Goal: Information Seeking & Learning: Check status

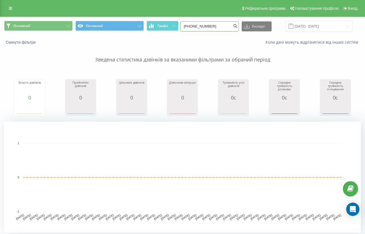
click at [212, 30] on input "+380631139346" at bounding box center [209, 26] width 59 height 10
click at [238, 27] on icon "submit" at bounding box center [235, 25] width 5 height 3
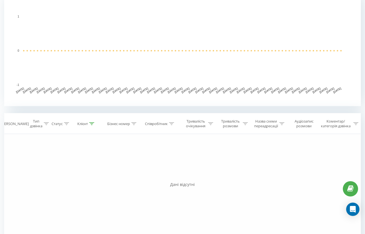
scroll to position [138, 0]
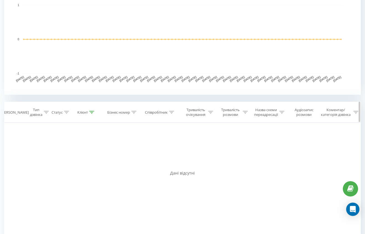
click at [162, 111] on div "Співробітник" at bounding box center [156, 112] width 23 height 5
click at [166, 151] on input "text" at bounding box center [160, 152] width 49 height 10
type input "тарас"
click at [178, 164] on span "OK" at bounding box center [173, 162] width 16 height 9
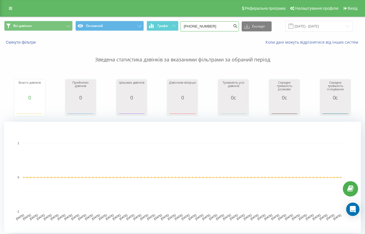
click at [227, 24] on input "[PHONE_NUMBER]" at bounding box center [209, 26] width 59 height 10
type input "+"
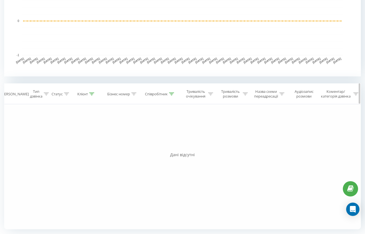
click at [168, 93] on div "Співробітник" at bounding box center [159, 94] width 29 height 5
click at [172, 144] on span "OK" at bounding box center [173, 144] width 16 height 9
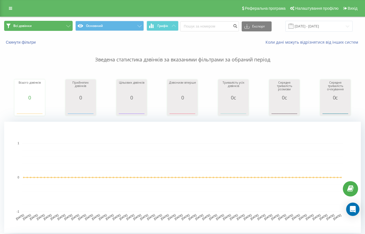
click at [26, 23] on button "Всі дзвінки" at bounding box center [38, 26] width 69 height 10
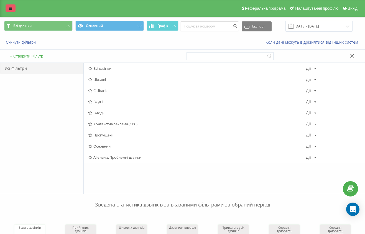
click at [10, 7] on icon at bounding box center [10, 8] width 3 height 4
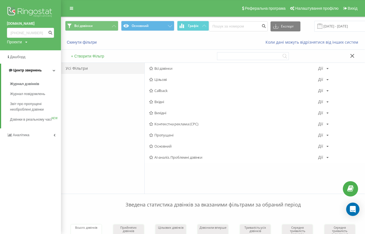
click at [37, 70] on span "Центр звернень" at bounding box center [27, 70] width 28 height 4
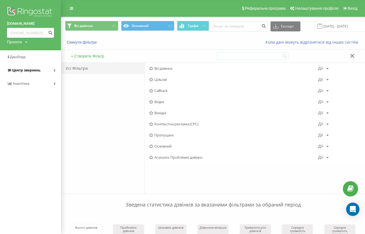
click at [37, 70] on span "Центр звернень" at bounding box center [26, 70] width 28 height 4
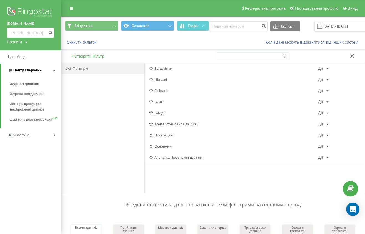
click at [38, 69] on span "Центр звернень" at bounding box center [27, 70] width 28 height 4
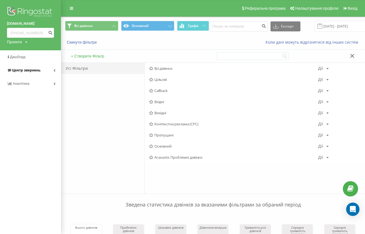
click at [45, 69] on link "Центр звернень" at bounding box center [30, 70] width 61 height 13
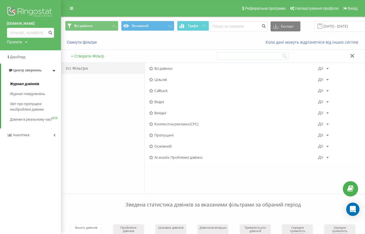
click at [44, 83] on link "Журнал дзвінків" at bounding box center [35, 84] width 51 height 10
click at [40, 93] on span "Журнал повідомлень" at bounding box center [29, 94] width 38 height 6
click at [41, 104] on span "Звіт про пропущені необроблені дзвінки" at bounding box center [34, 106] width 48 height 11
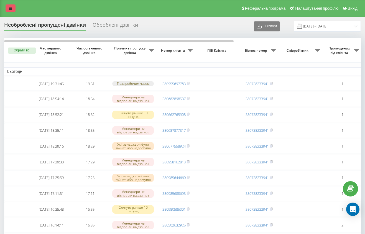
click at [10, 10] on icon at bounding box center [10, 8] width 3 height 4
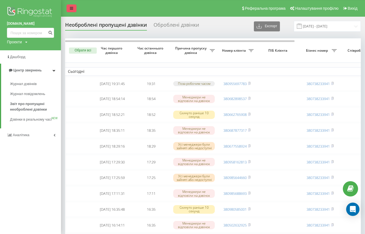
click at [69, 6] on link at bounding box center [72, 8] width 10 height 8
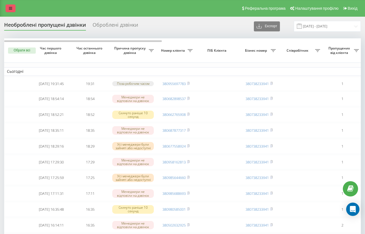
click at [14, 9] on link at bounding box center [11, 8] width 10 height 8
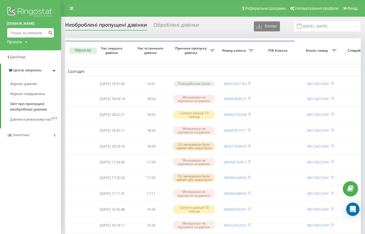
click at [16, 30] on input at bounding box center [30, 33] width 47 height 10
paste input "[PHONE_NUMBER]"
type input "[PHONE_NUMBER]"
click at [51, 33] on icon "submit" at bounding box center [50, 31] width 5 height 3
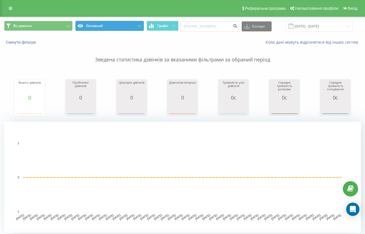
click at [140, 23] on button "Основний" at bounding box center [109, 26] width 69 height 10
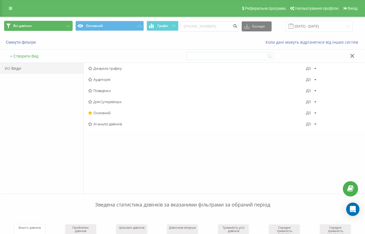
click at [40, 27] on button "Всі дзвінки" at bounding box center [38, 26] width 69 height 10
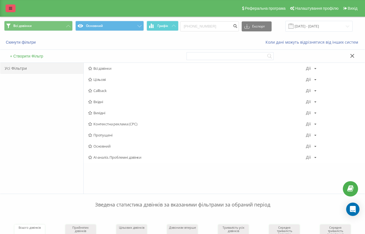
click at [11, 7] on icon at bounding box center [10, 8] width 3 height 4
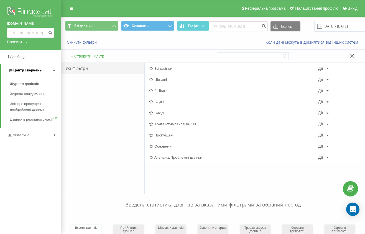
click at [37, 69] on span "Центр звернень" at bounding box center [27, 70] width 28 height 4
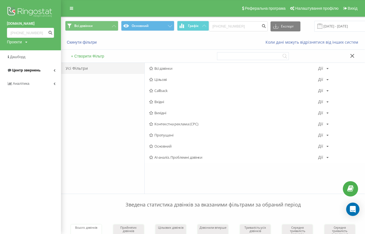
click at [37, 69] on span "Центр звернень" at bounding box center [26, 70] width 28 height 4
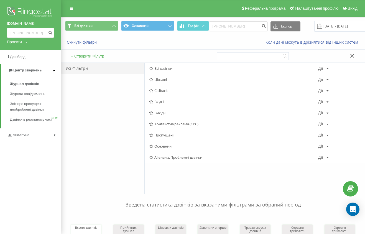
click at [32, 9] on img at bounding box center [30, 13] width 47 height 14
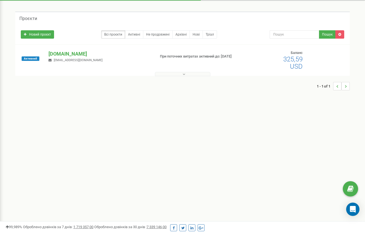
scroll to position [17, 0]
click at [58, 52] on p "[DOMAIN_NAME]" at bounding box center [100, 53] width 102 height 7
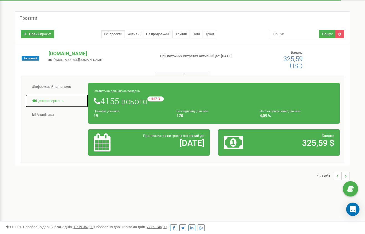
click at [53, 98] on link "Центр звернень" at bounding box center [56, 101] width 63 height 14
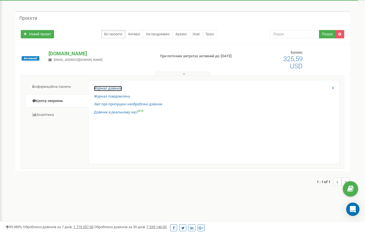
click at [113, 88] on link "Журнал дзвінків" at bounding box center [108, 88] width 28 height 5
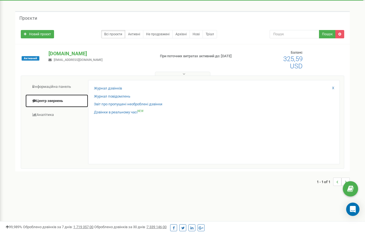
click at [50, 102] on link "Центр звернень" at bounding box center [56, 101] width 63 height 14
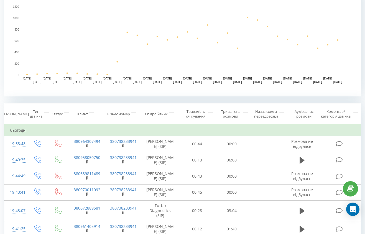
scroll to position [198, 0]
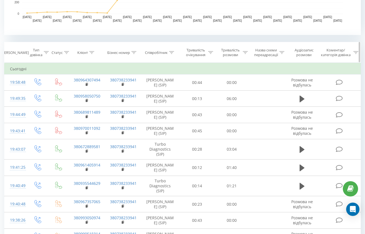
click at [170, 54] on div at bounding box center [171, 52] width 5 height 5
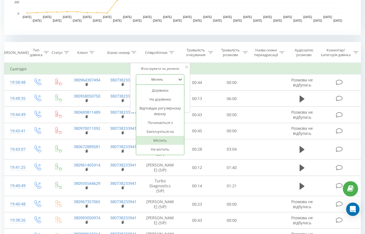
click at [166, 77] on div at bounding box center [157, 79] width 39 height 5
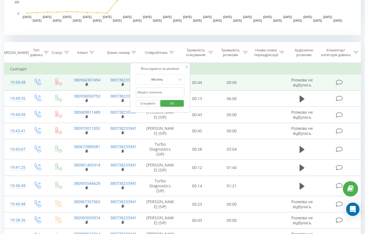
click at [191, 86] on td "00:44" at bounding box center [197, 82] width 35 height 16
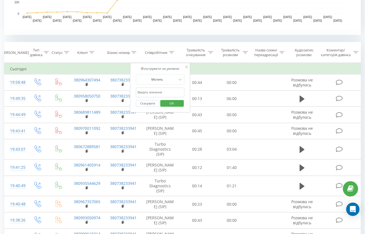
click at [170, 89] on input "text" at bounding box center [160, 92] width 49 height 10
type input "тарас"
click at [180, 105] on button "OK" at bounding box center [172, 103] width 24 height 7
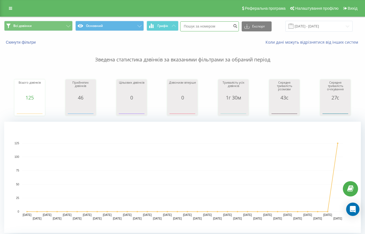
click at [216, 25] on input at bounding box center [209, 26] width 59 height 10
paste input "[PHONE_NUMBER]"
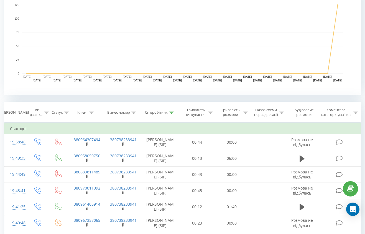
scroll to position [139, 0]
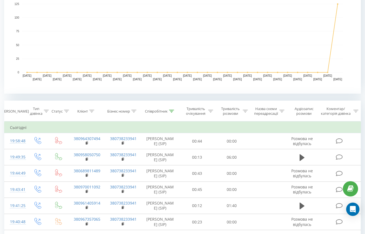
type input "[PHONE_NUMBER]"
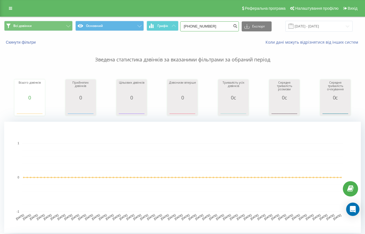
click at [227, 25] on input "[PHONE_NUMBER]" at bounding box center [209, 26] width 59 height 10
type input "+"
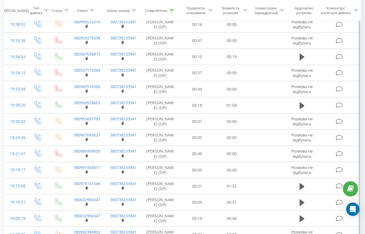
scroll to position [570, 0]
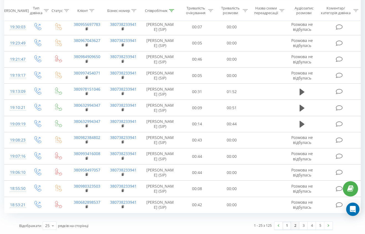
click at [297, 224] on link "2" at bounding box center [295, 225] width 8 height 8
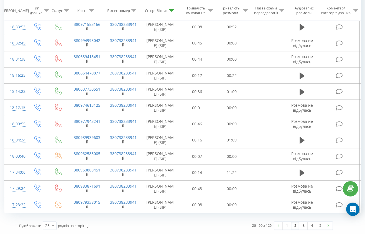
scroll to position [570, 0]
click at [310, 225] on link "4" at bounding box center [312, 225] width 8 height 8
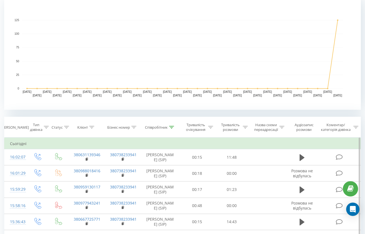
scroll to position [126, 0]
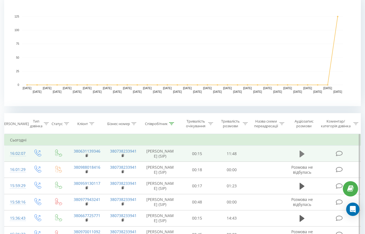
click at [306, 158] on button at bounding box center [302, 154] width 8 height 8
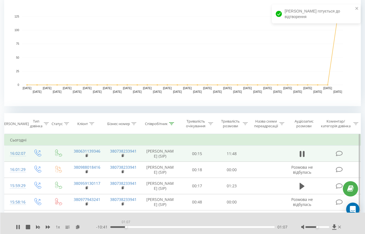
click at [126, 226] on div "01:07" at bounding box center [192, 227] width 165 height 2
click at [115, 226] on div "00:22" at bounding box center [192, 227] width 165 height 2
click at [113, 226] on div "00:10" at bounding box center [192, 227] width 165 height 2
click at [111, 226] on div "00:16" at bounding box center [192, 227] width 165 height 2
click at [110, 227] on span "- 11:41" at bounding box center [103, 227] width 14 height 6
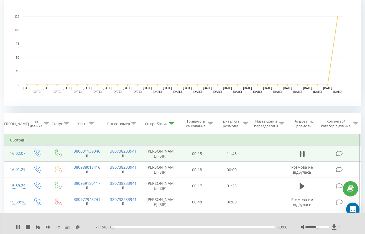
click at [110, 226] on div "00:08" at bounding box center [192, 227] width 165 height 2
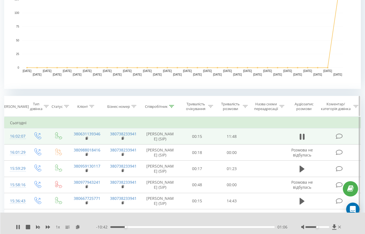
scroll to position [144, 0]
click at [59, 227] on span "1 x" at bounding box center [58, 227] width 4 height 6
click at [58, 226] on span "1 x" at bounding box center [58, 227] width 4 height 6
click at [59, 228] on span "1 x" at bounding box center [58, 227] width 4 height 6
drag, startPoint x: 56, startPoint y: 226, endPoint x: 59, endPoint y: 224, distance: 4.2
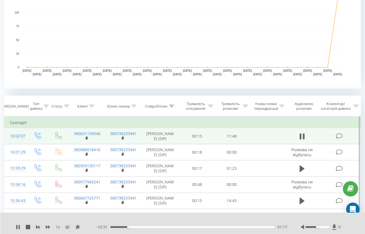
click at [59, 224] on span "1 x" at bounding box center [58, 227] width 4 height 6
click at [58, 226] on span "1 x" at bounding box center [58, 227] width 4 height 6
click at [136, 227] on div "01:53" at bounding box center [192, 227] width 165 height 2
click at [334, 226] on icon at bounding box center [334, 226] width 4 height 5
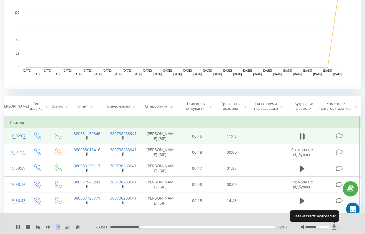
click at [334, 226] on icon at bounding box center [334, 226] width 4 height 5
click at [334, 227] on icon at bounding box center [334, 226] width 4 height 5
click at [334, 225] on icon at bounding box center [334, 226] width 4 height 5
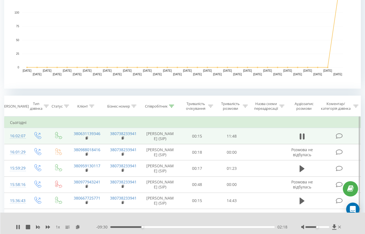
click at [332, 214] on div "1 x - 09:30 02:18 02:18" at bounding box center [182, 222] width 365 height 21
click at [336, 228] on icon at bounding box center [334, 227] width 5 height 6
click at [335, 226] on icon at bounding box center [334, 226] width 4 height 5
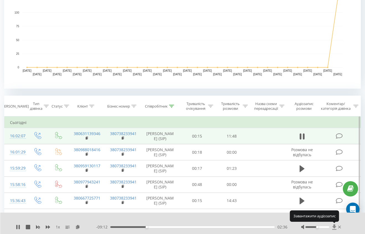
click at [335, 227] on icon at bounding box center [334, 226] width 4 height 5
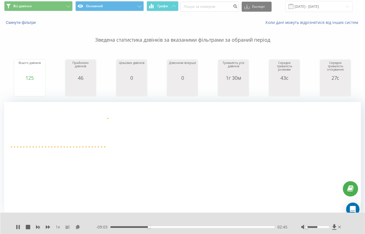
scroll to position [0, 0]
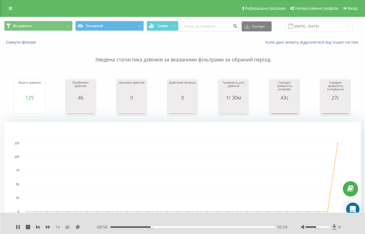
click at [334, 226] on icon at bounding box center [334, 226] width 4 height 5
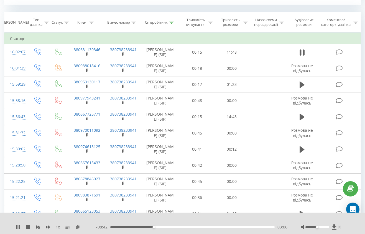
scroll to position [226, 0]
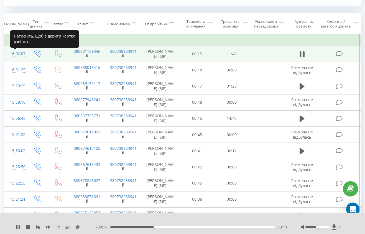
click at [15, 55] on div "16:02:07" at bounding box center [15, 53] width 11 height 11
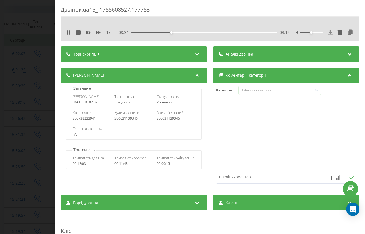
click at [331, 33] on icon at bounding box center [331, 32] width 4 height 5
click at [331, 34] on icon at bounding box center [330, 33] width 5 height 6
click at [350, 33] on icon at bounding box center [350, 33] width 7 height 6
click at [69, 32] on icon at bounding box center [68, 32] width 4 height 4
